Goal: Information Seeking & Learning: Find specific page/section

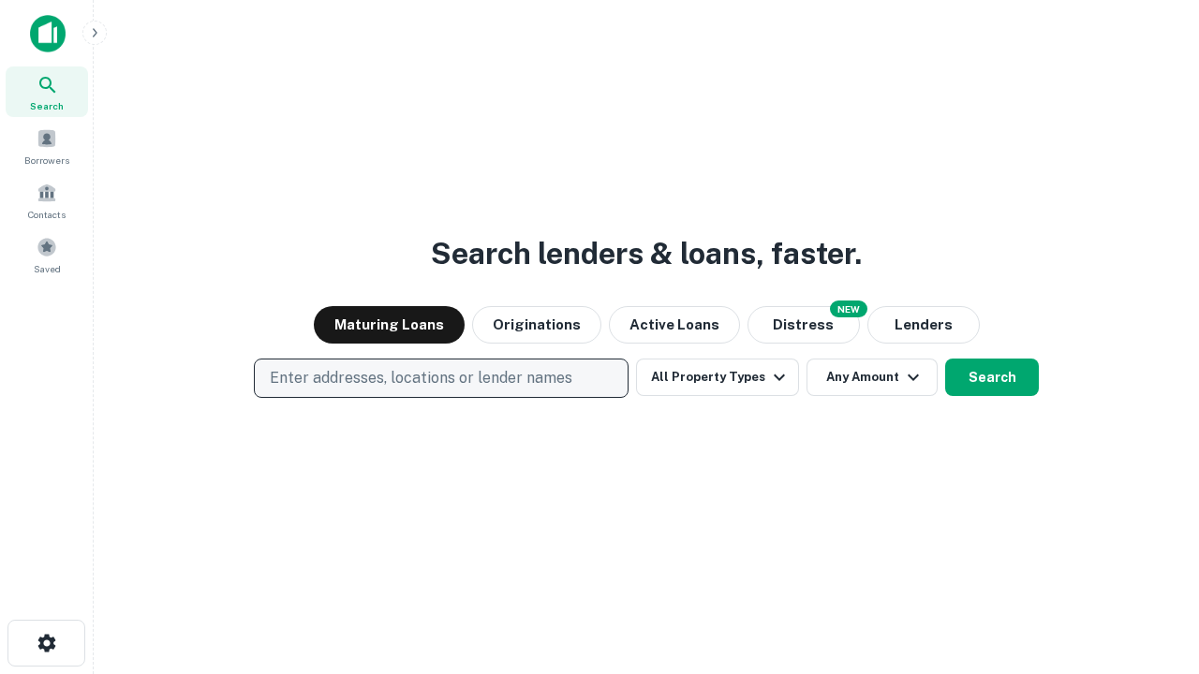
click at [440, 378] on p "Enter addresses, locations or lender names" at bounding box center [421, 378] width 303 height 22
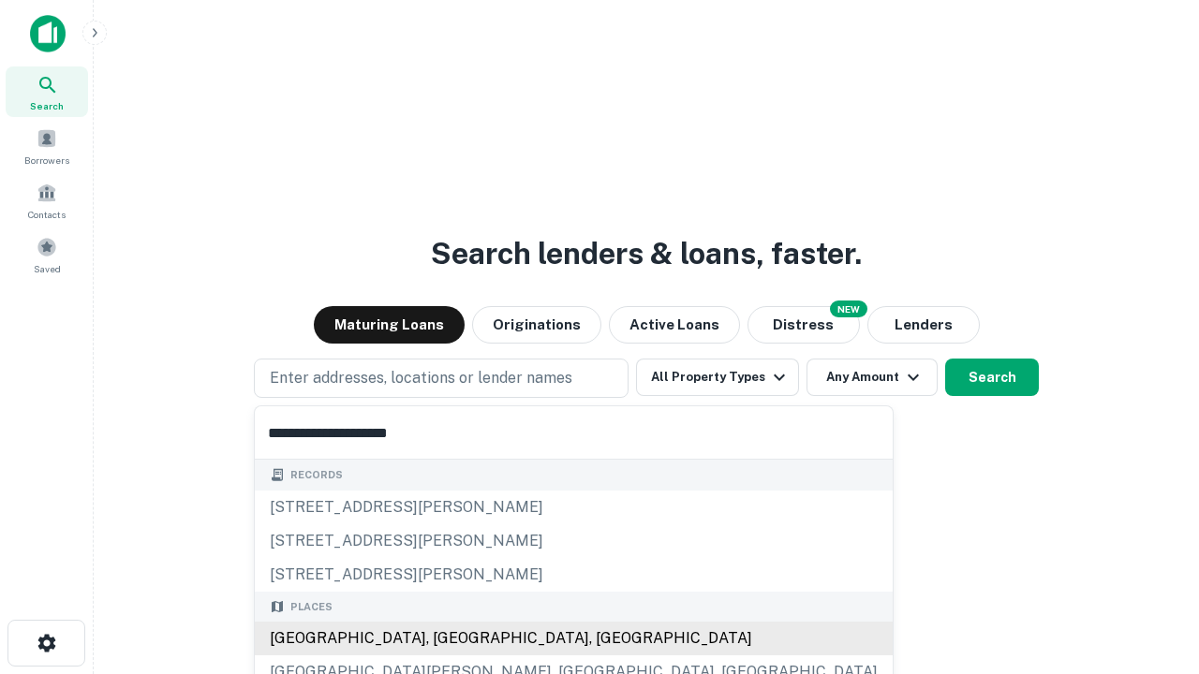
click at [448, 639] on div "[GEOGRAPHIC_DATA], [GEOGRAPHIC_DATA], [GEOGRAPHIC_DATA]" at bounding box center [574, 639] width 638 height 34
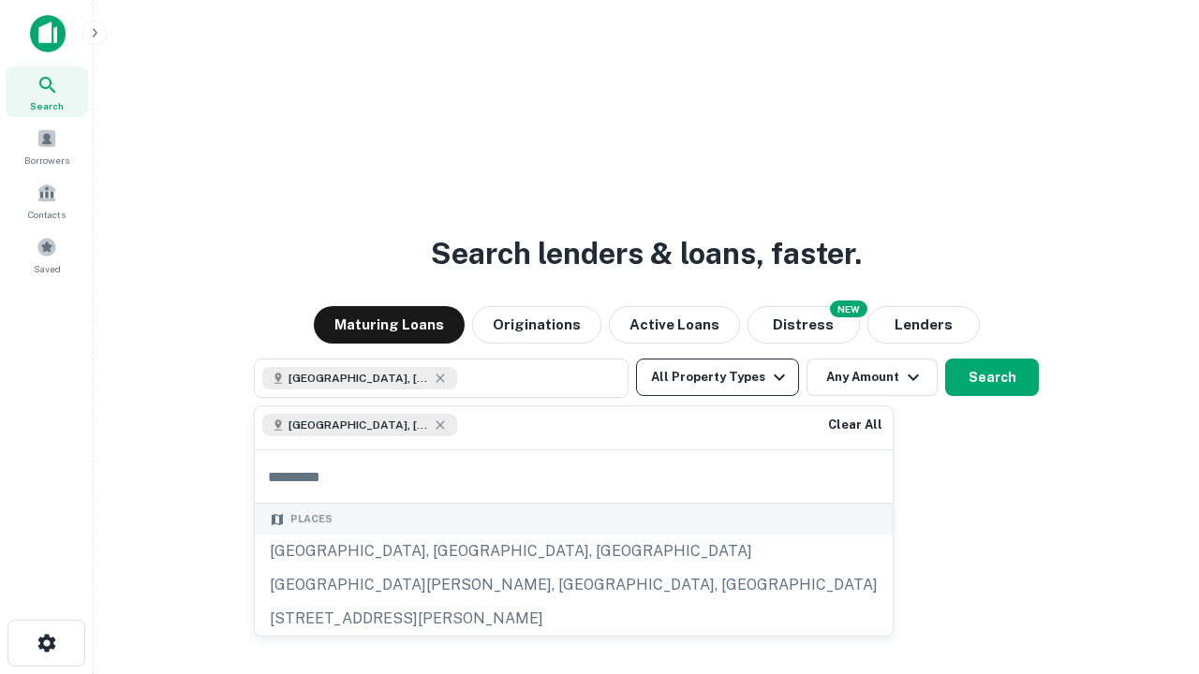
click at [717, 377] on button "All Property Types" at bounding box center [717, 377] width 163 height 37
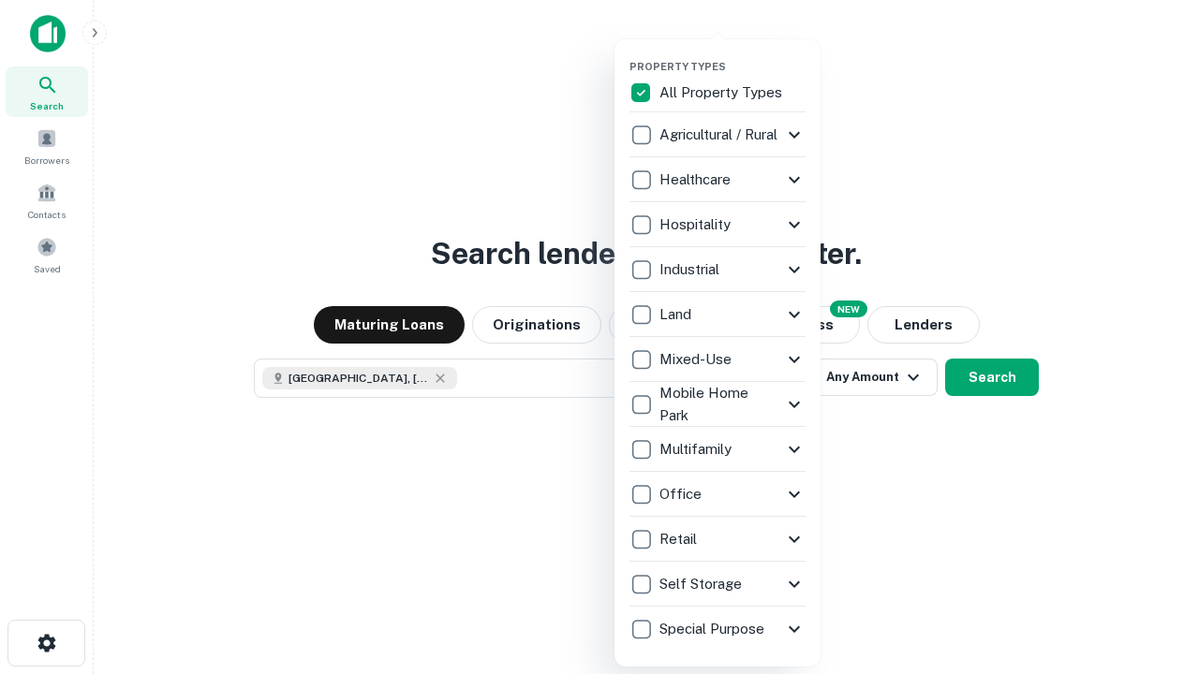
click at [732, 54] on button "button" at bounding box center [732, 54] width 206 height 1
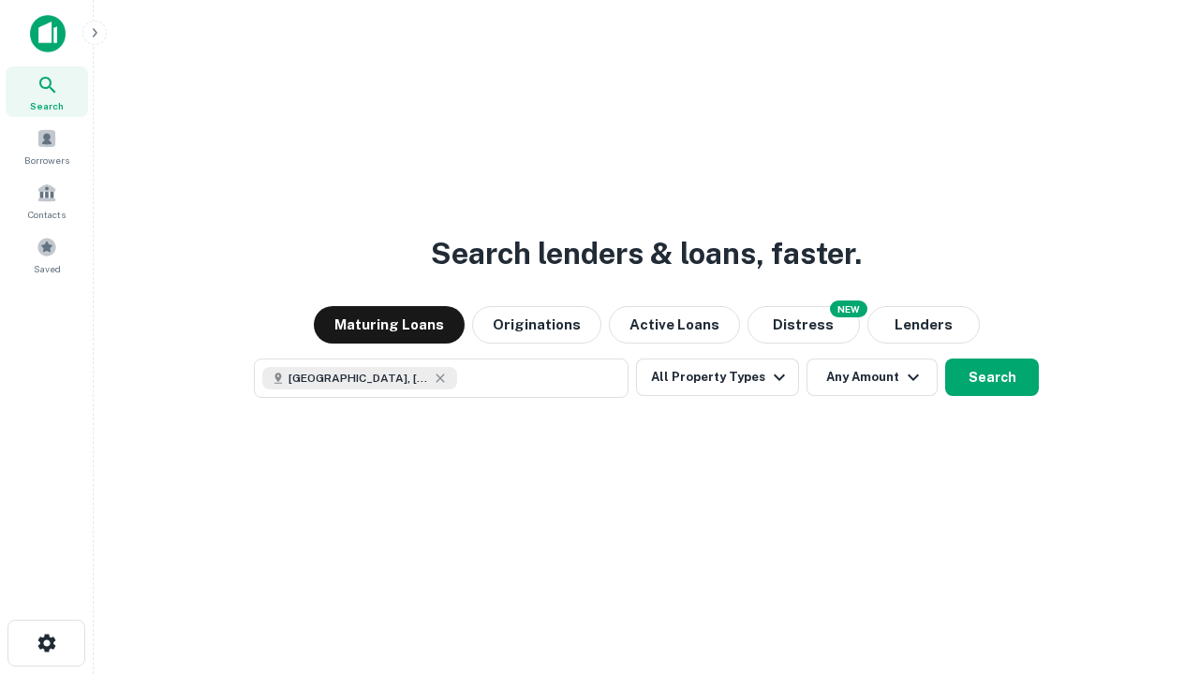
scroll to position [30, 0]
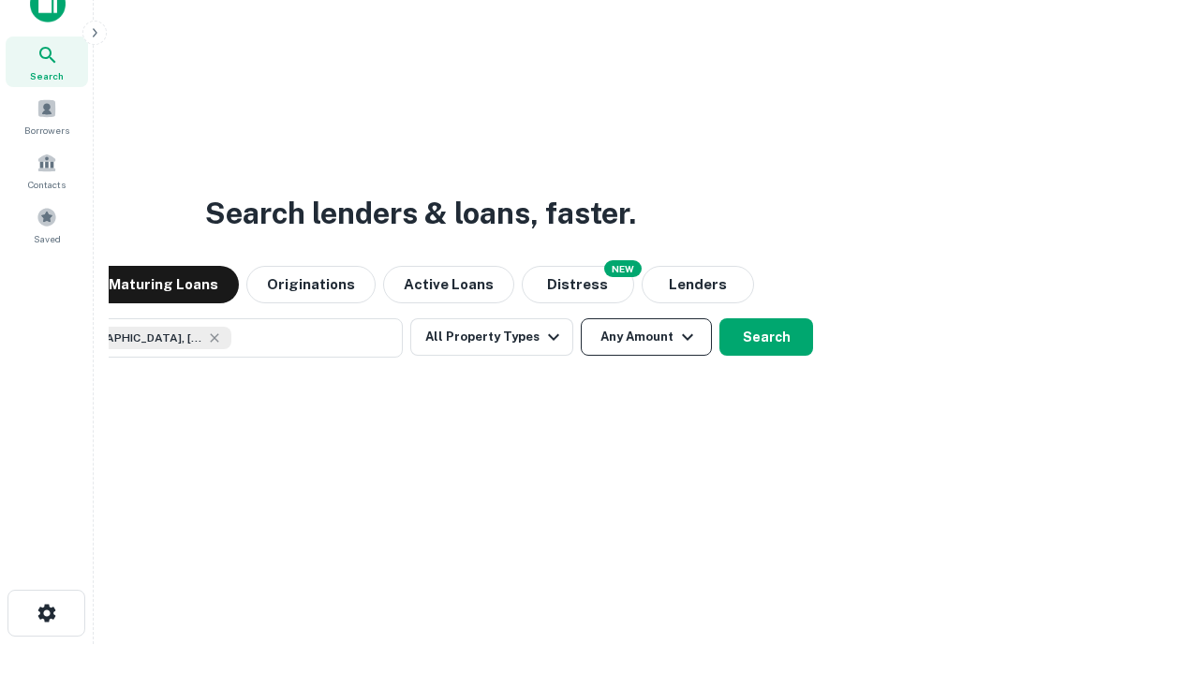
click at [581, 318] on button "Any Amount" at bounding box center [646, 336] width 131 height 37
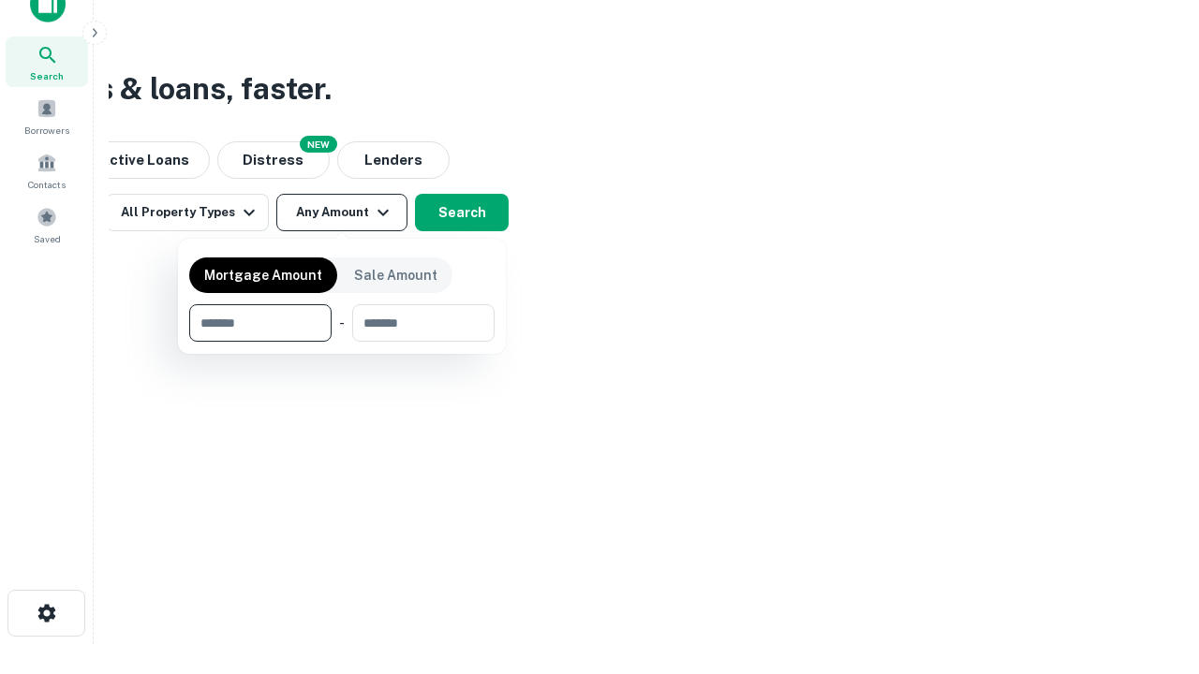
type input "*******"
click at [342, 342] on button "button" at bounding box center [341, 342] width 305 height 1
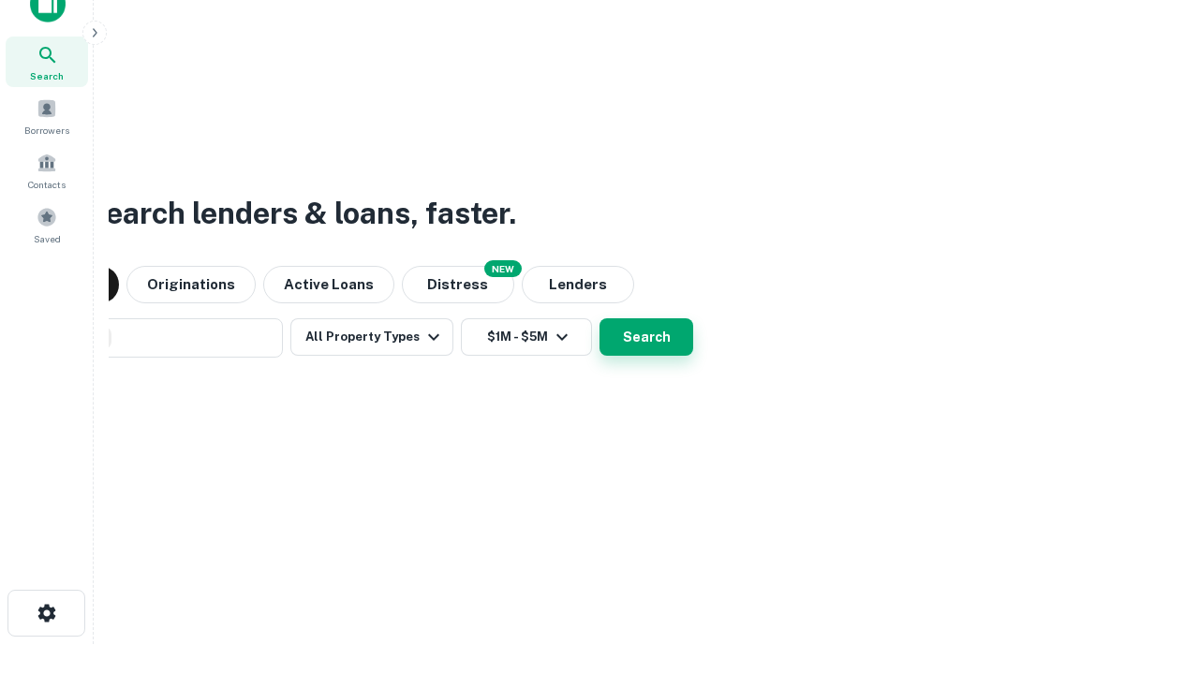
click at [599, 318] on button "Search" at bounding box center [646, 336] width 94 height 37
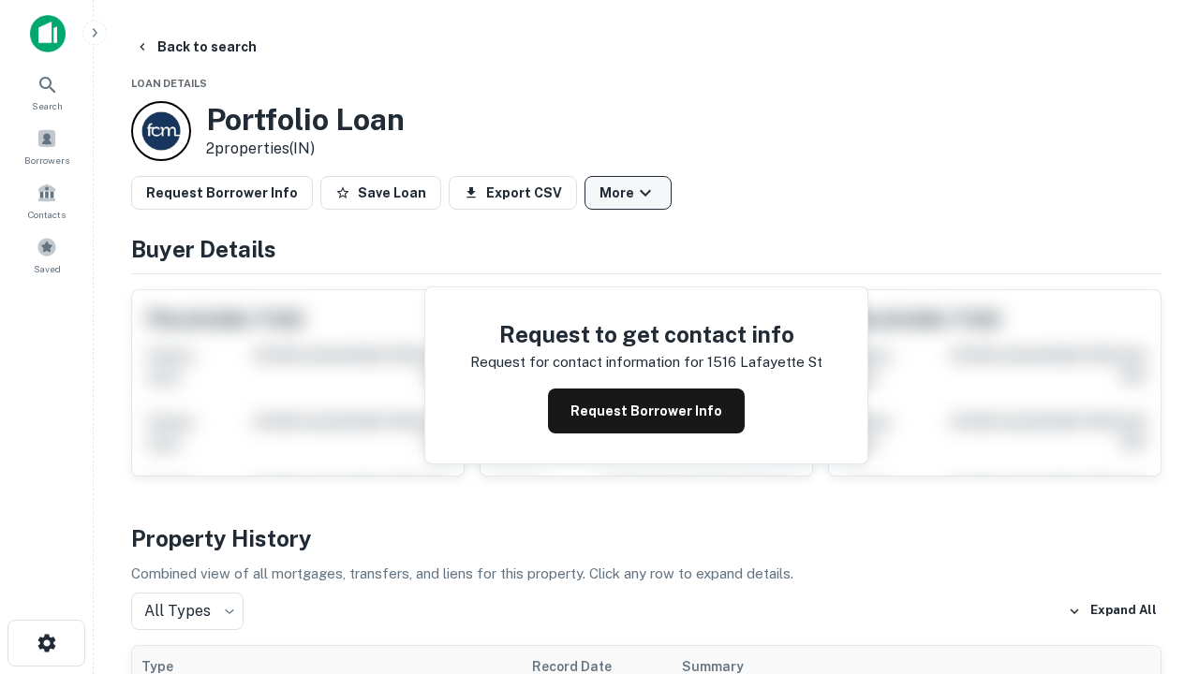
click at [627, 193] on button "More" at bounding box center [627, 193] width 87 height 34
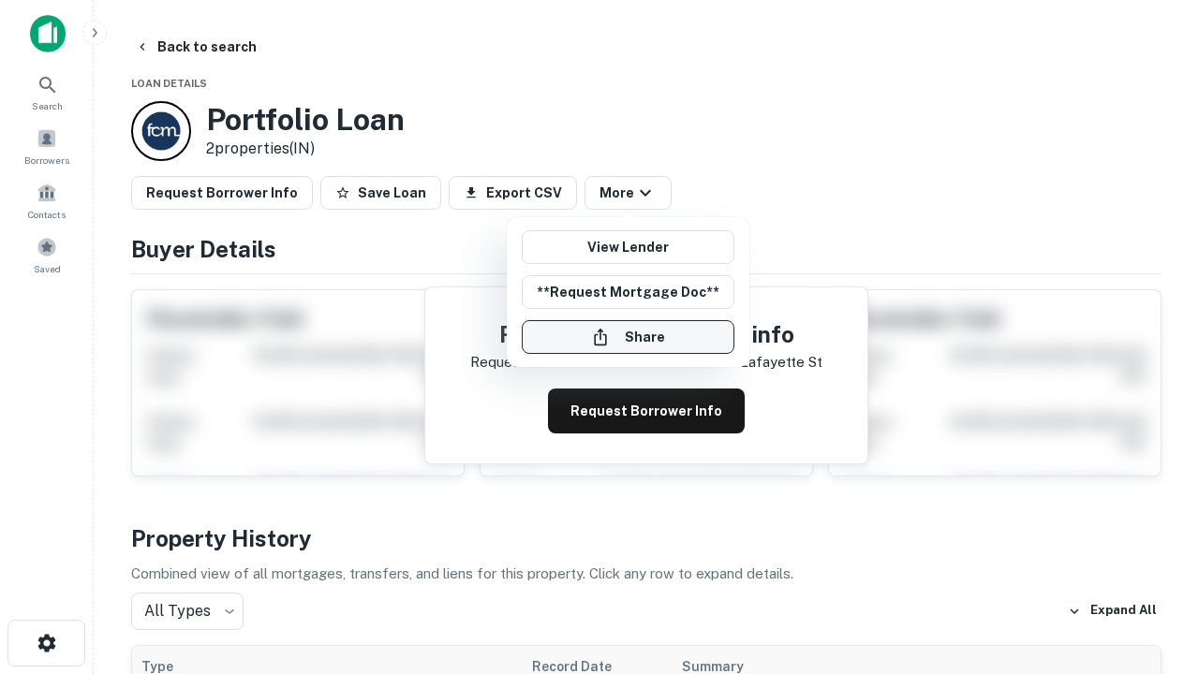
click at [627, 337] on button "Share" at bounding box center [628, 337] width 213 height 34
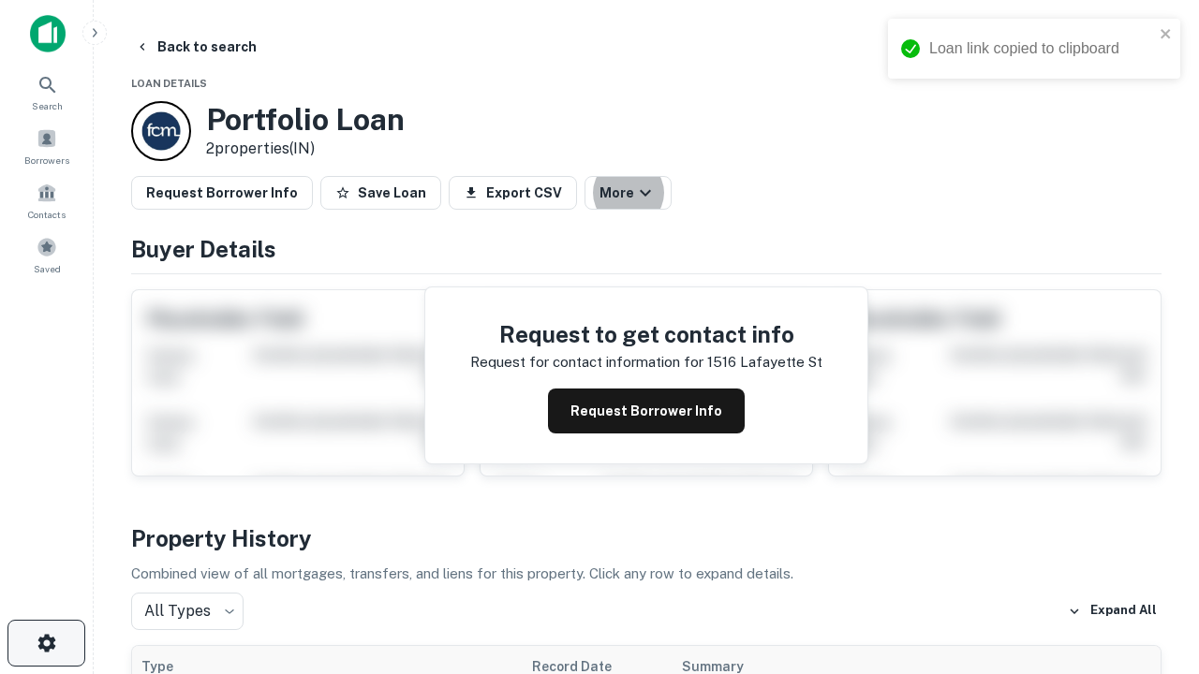
click at [46, 643] on icon "button" at bounding box center [47, 643] width 22 height 22
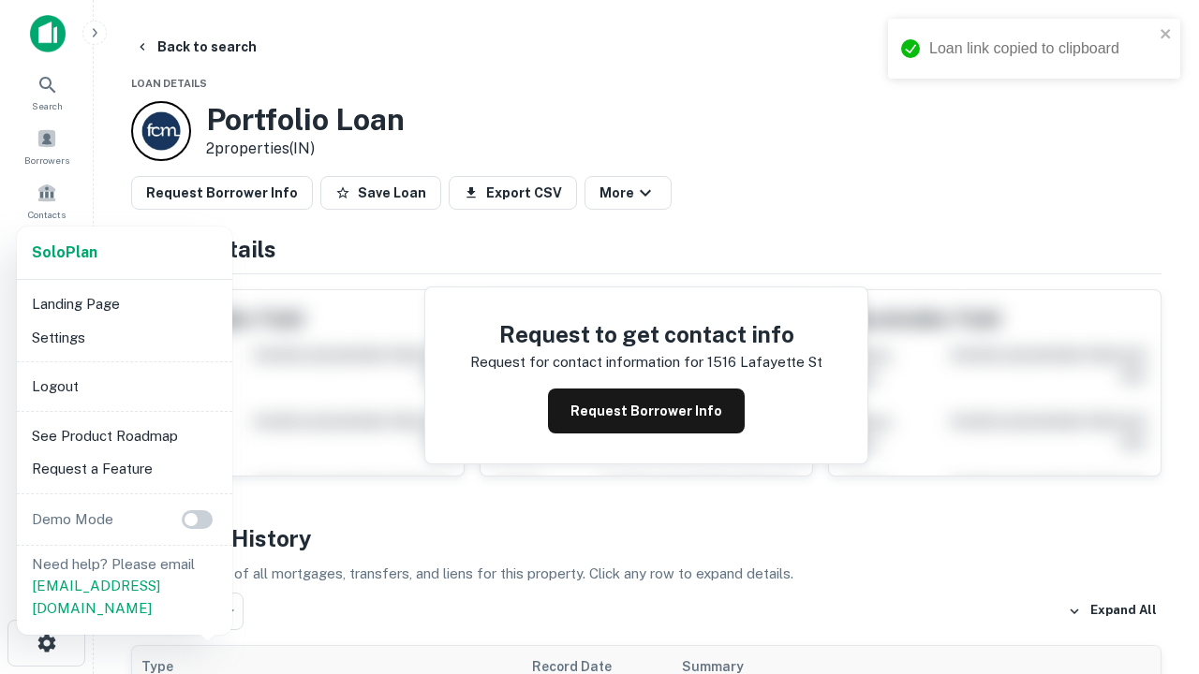
click at [124, 386] on li "Logout" at bounding box center [124, 387] width 200 height 34
